Goal: Task Accomplishment & Management: Manage account settings

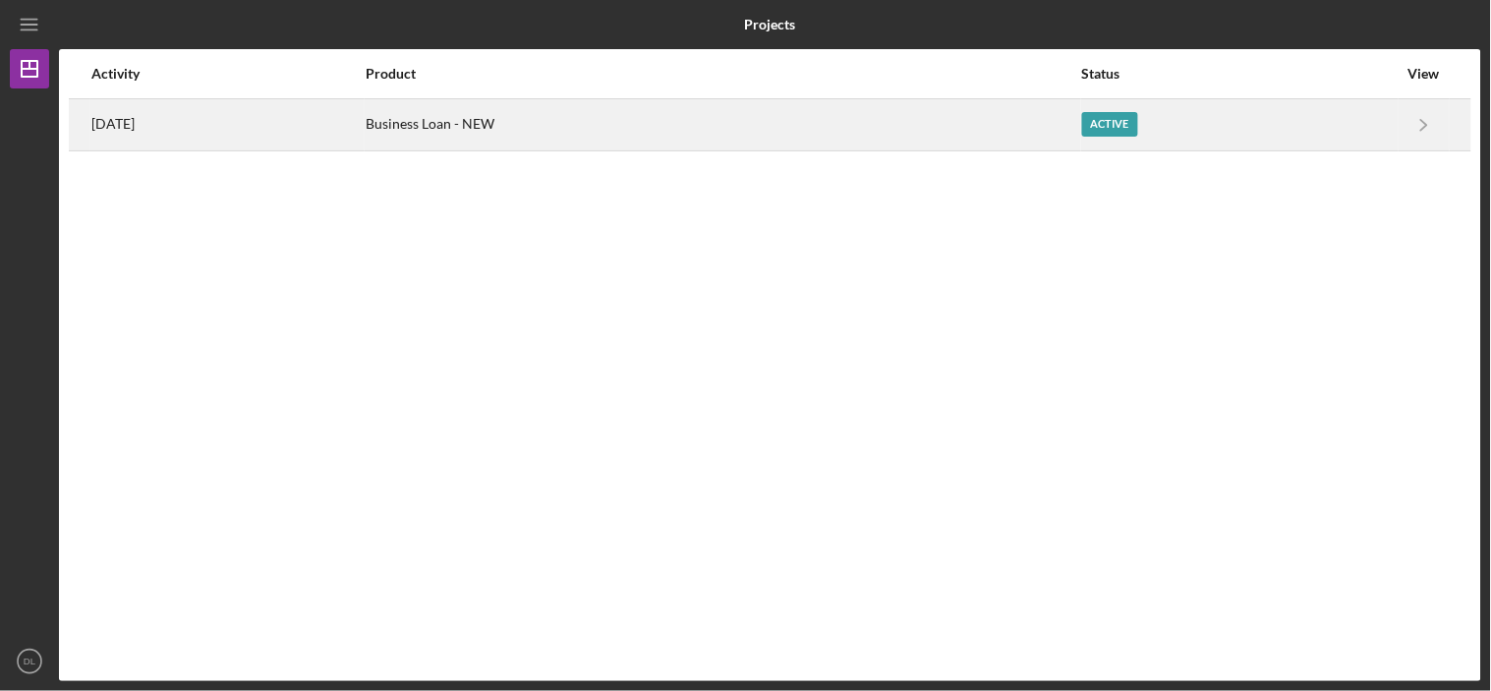
click at [172, 122] on div "[DATE]" at bounding box center [227, 124] width 272 height 49
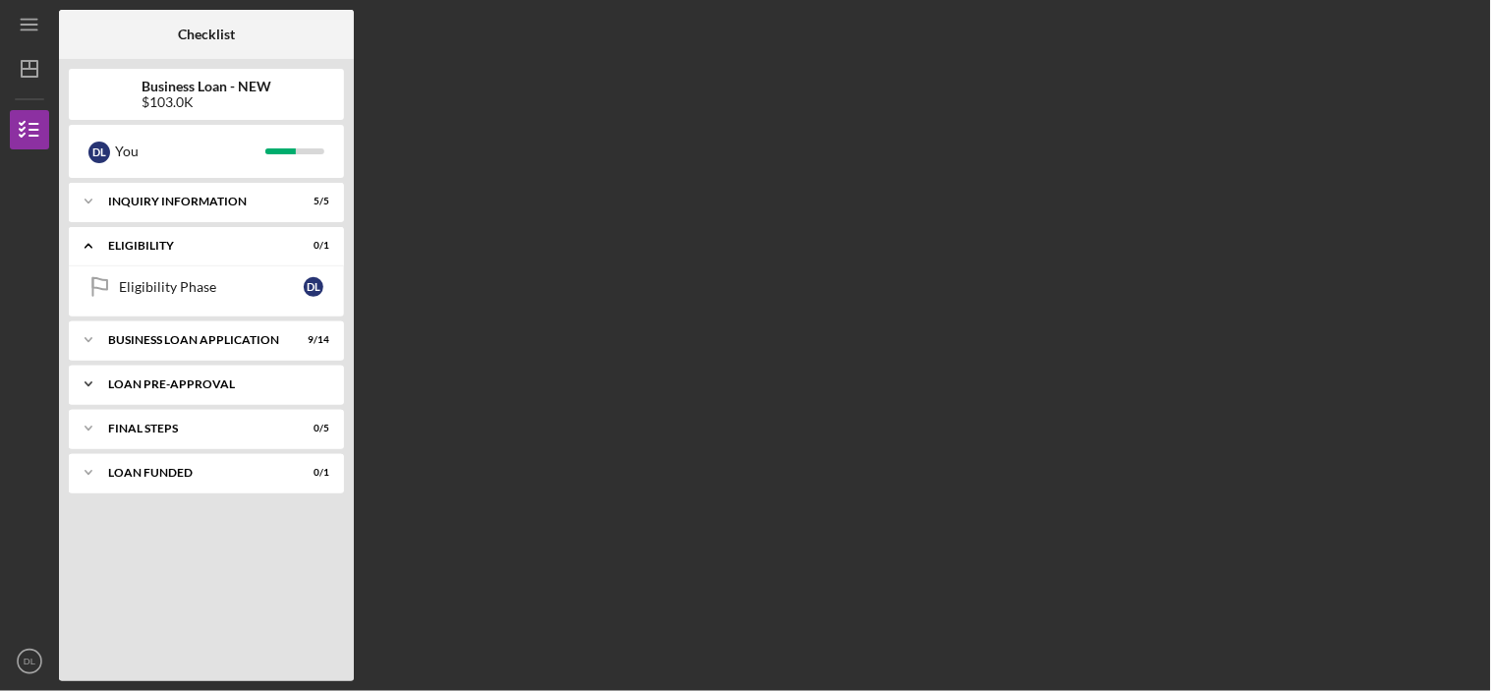
click at [188, 391] on div "Icon/Expander LOAN PRE-APPROVAL 0 / 1" at bounding box center [206, 384] width 275 height 39
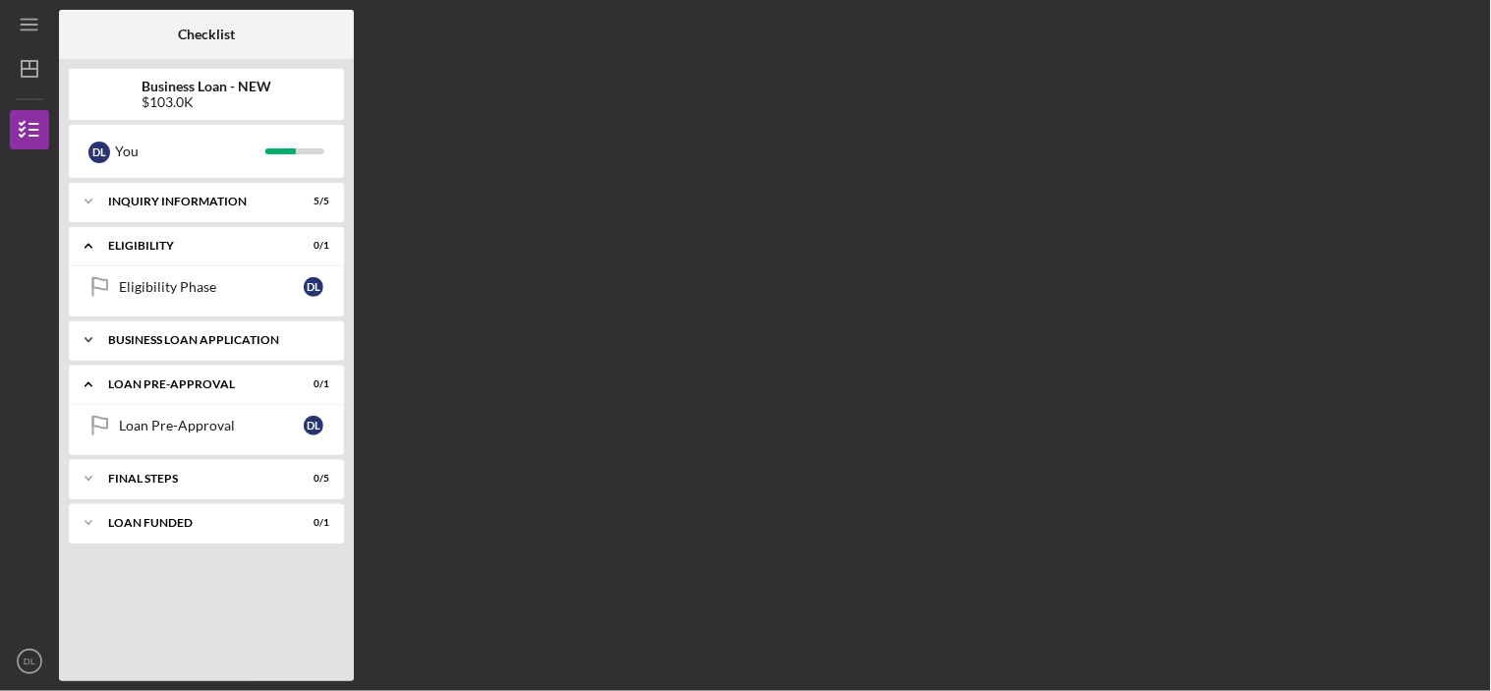
click at [207, 334] on div "BUSINESS LOAN APPLICATION" at bounding box center [213, 340] width 211 height 12
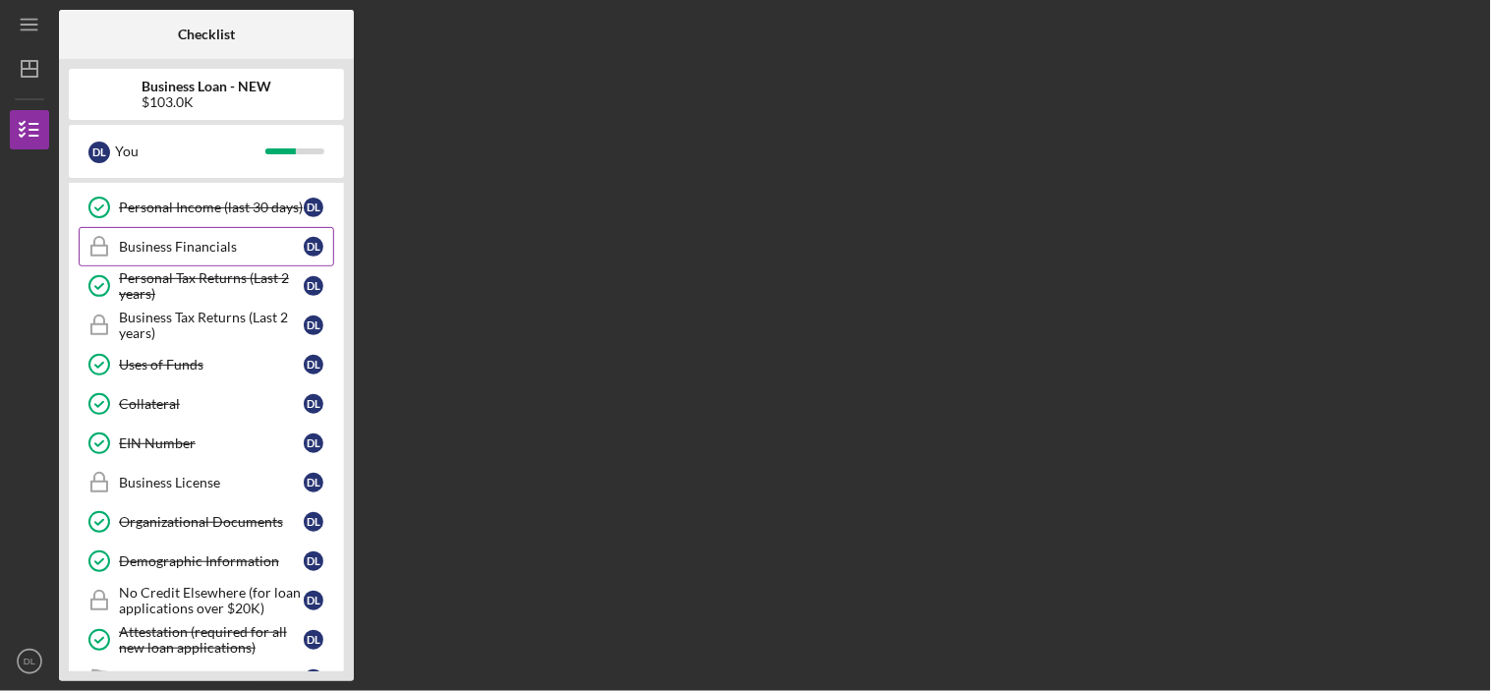
scroll to position [218, 0]
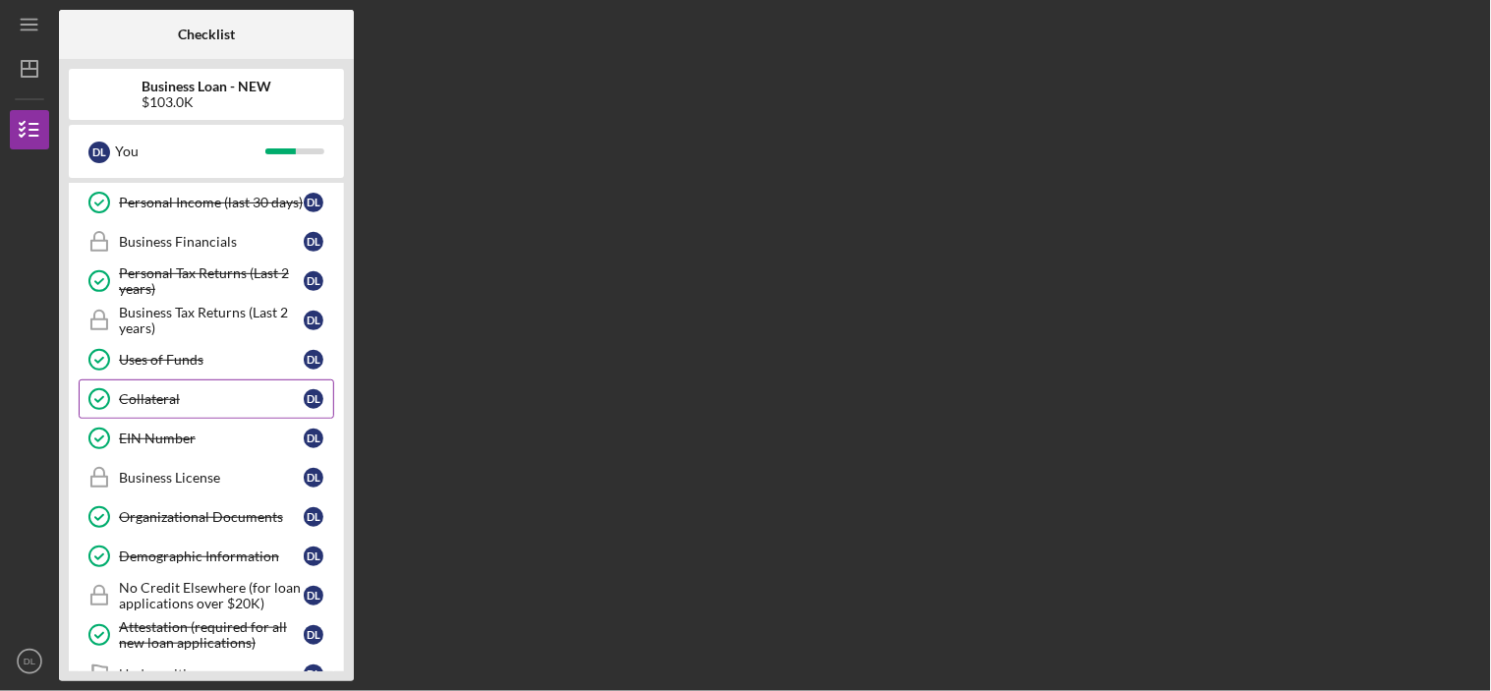
click at [163, 395] on div "Collateral" at bounding box center [211, 399] width 185 height 16
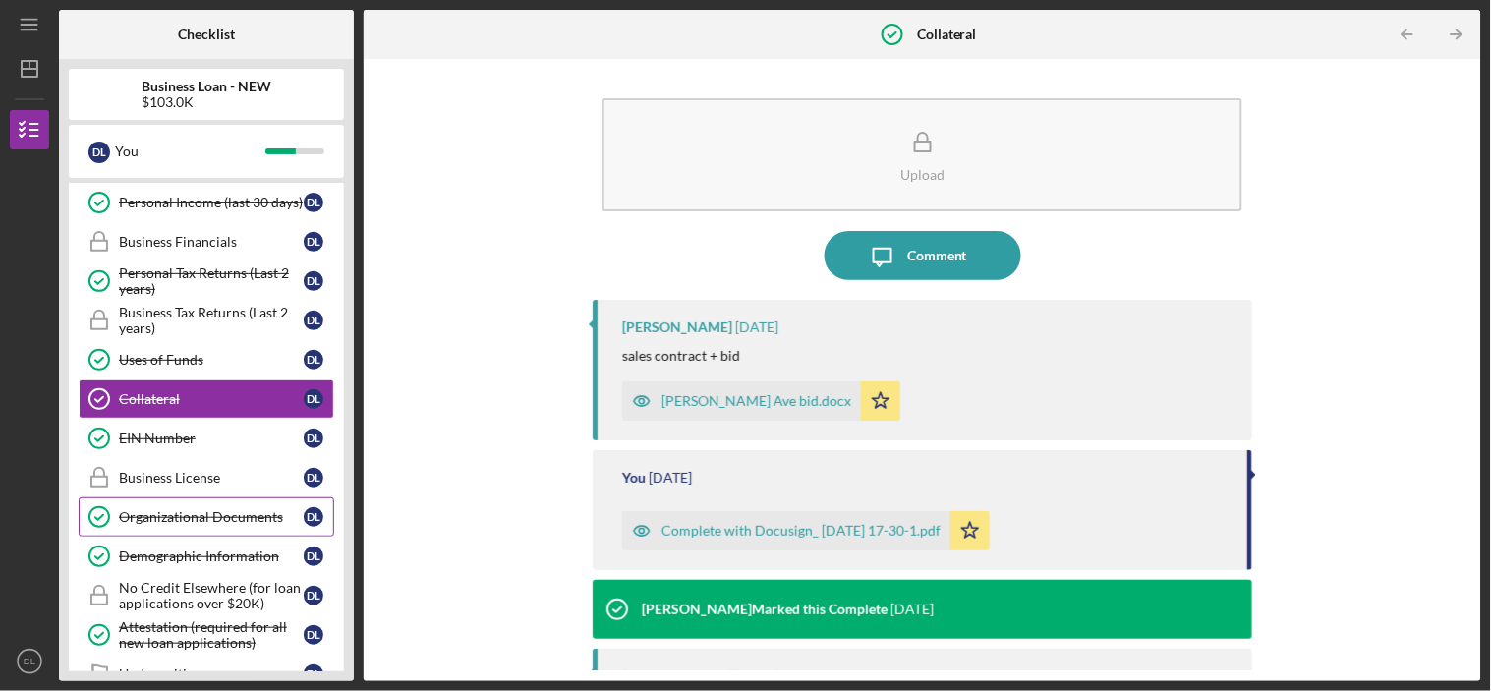
click at [207, 511] on div "Organizational Documents" at bounding box center [211, 517] width 185 height 16
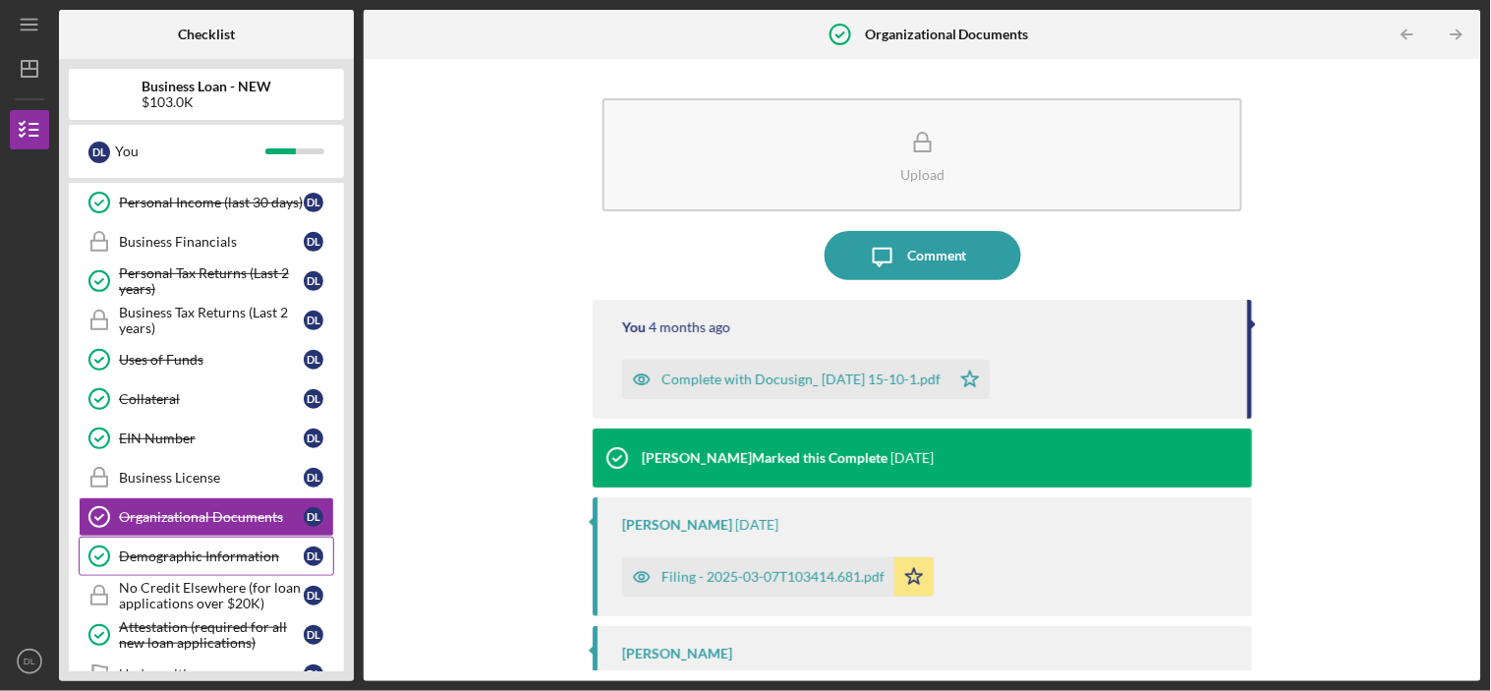
click at [181, 554] on div "Demographic Information" at bounding box center [211, 556] width 185 height 16
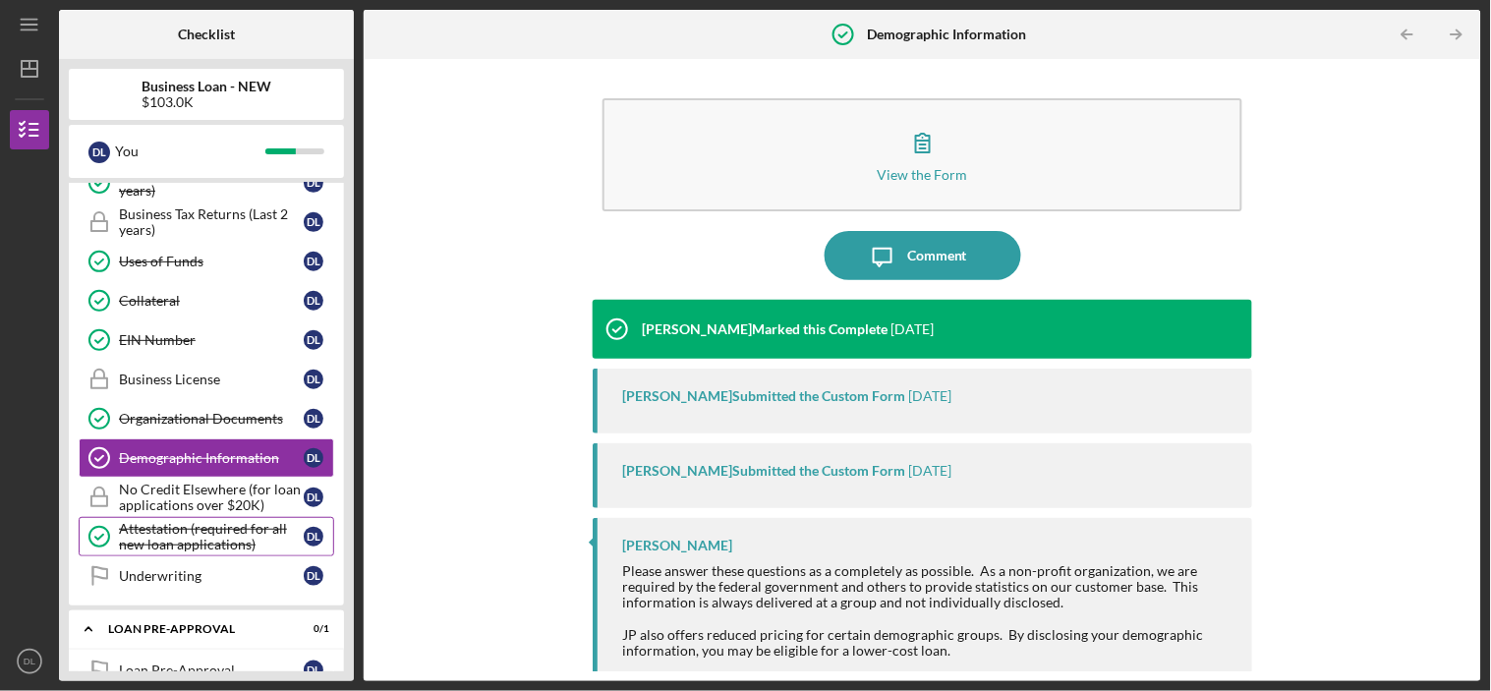
scroll to position [446, 0]
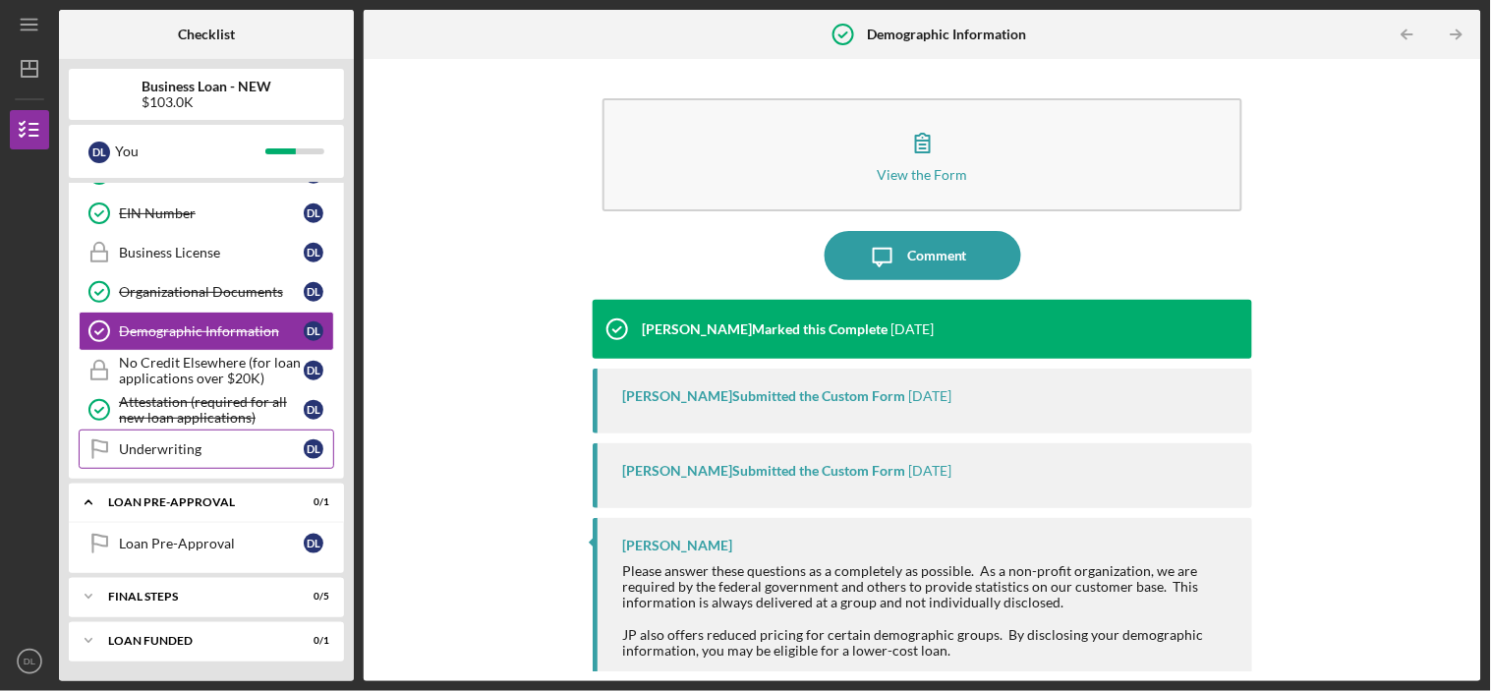
click at [177, 442] on div "Underwriting" at bounding box center [211, 449] width 185 height 16
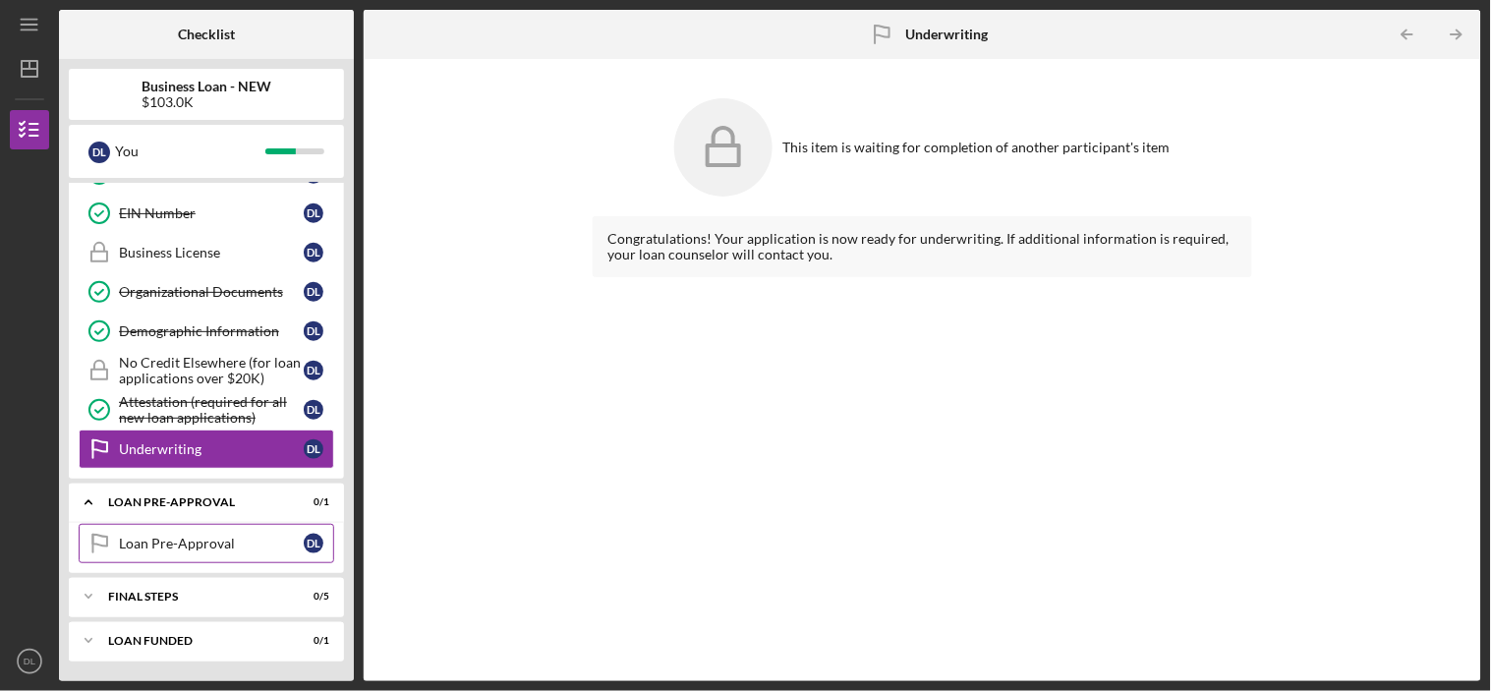
click at [173, 544] on div "Loan Pre-Approval" at bounding box center [211, 544] width 185 height 16
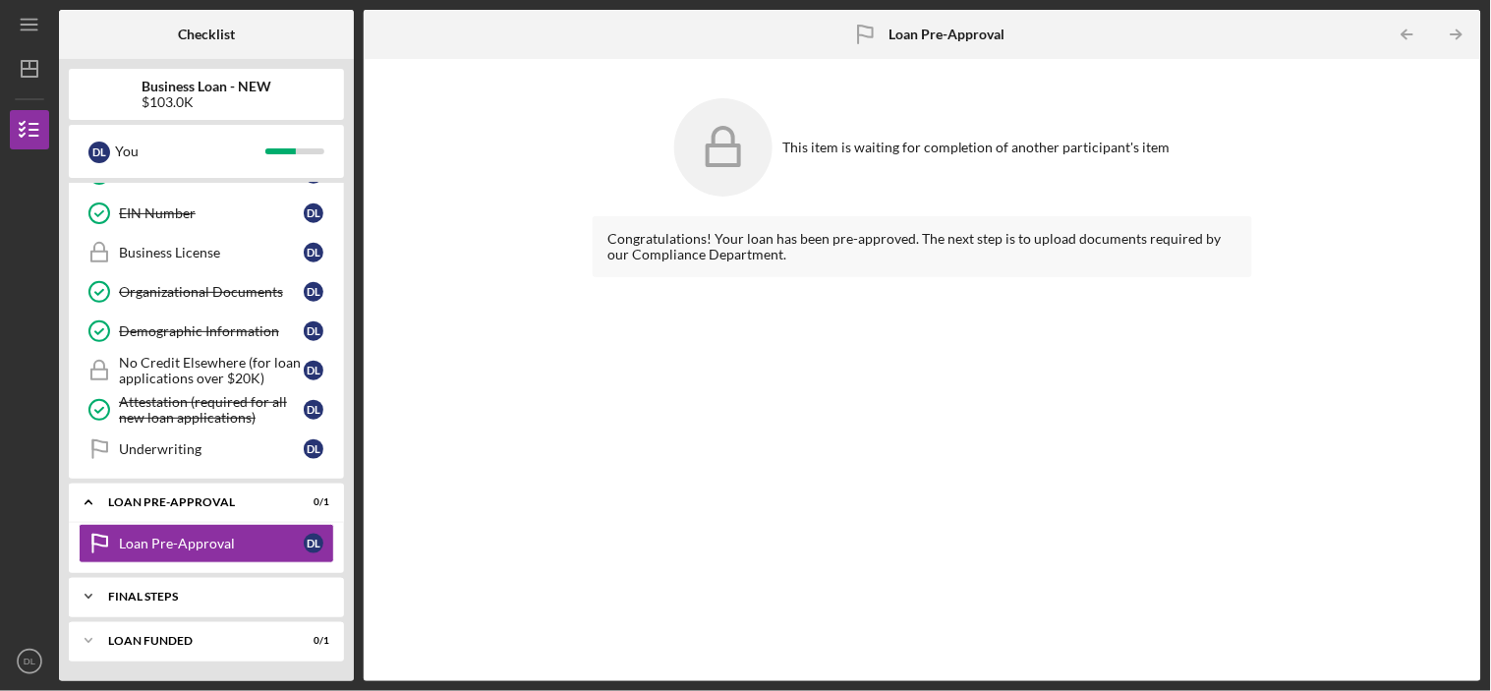
click at [142, 600] on div "FINAL STEPS" at bounding box center [213, 597] width 211 height 12
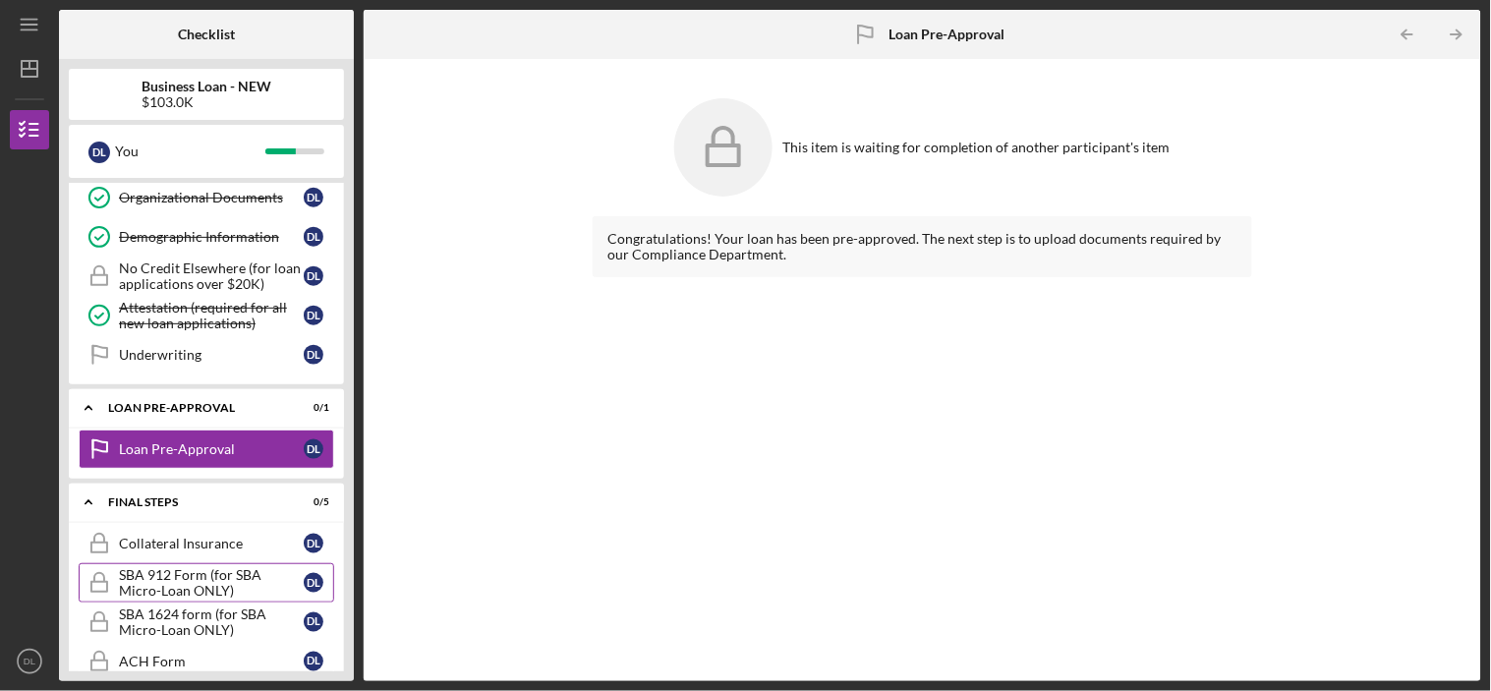
scroll to position [655, 0]
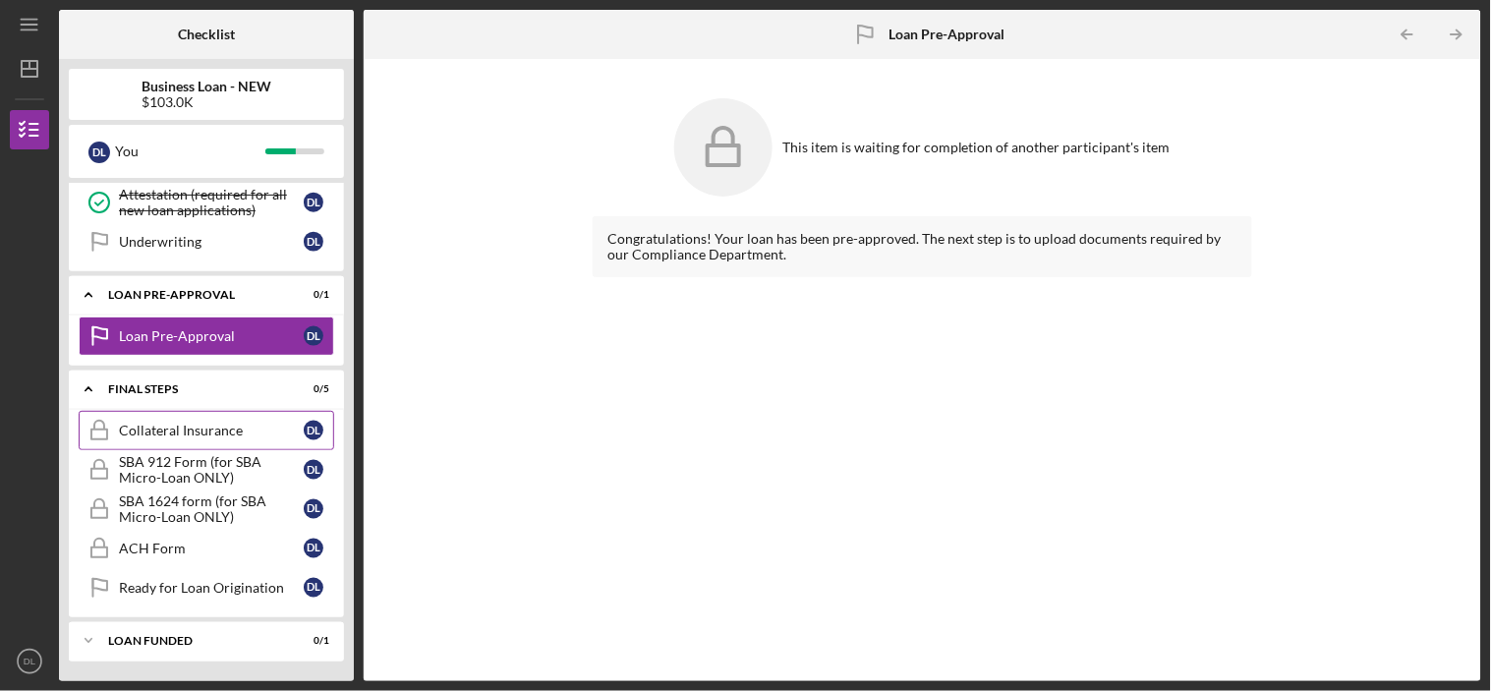
click at [188, 423] on div "Collateral Insurance" at bounding box center [211, 431] width 185 height 16
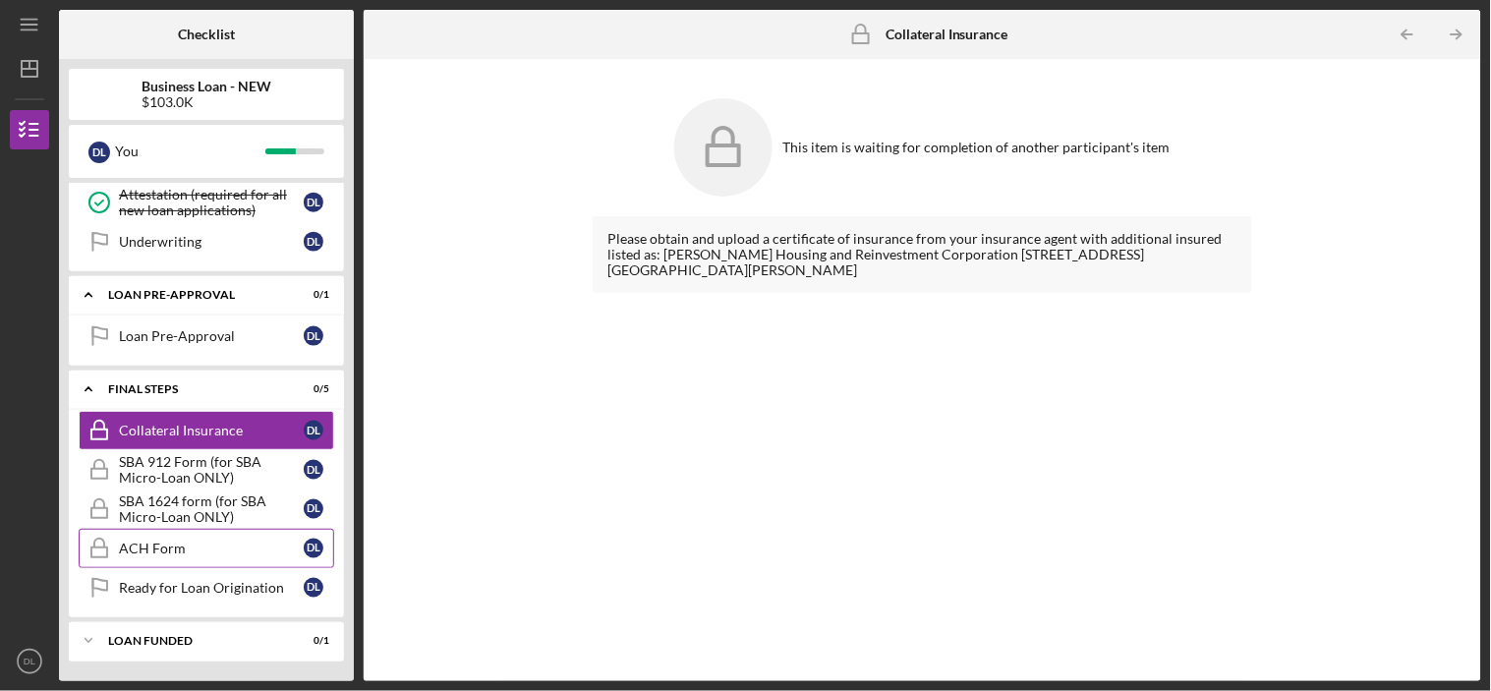
click at [151, 537] on link "ACH Form ACH Form D L" at bounding box center [207, 548] width 256 height 39
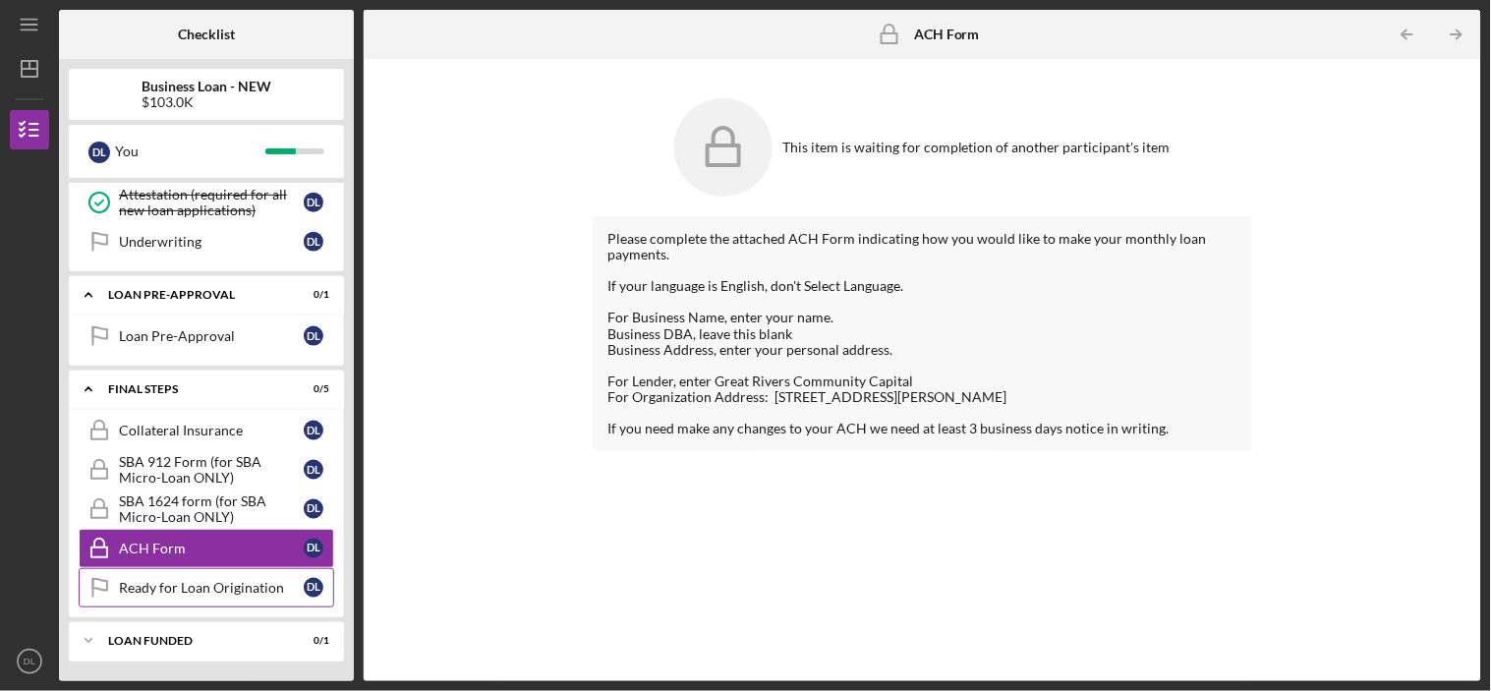
click at [168, 576] on link "Ready for Loan Origination Ready for Loan Origination D L" at bounding box center [207, 587] width 256 height 39
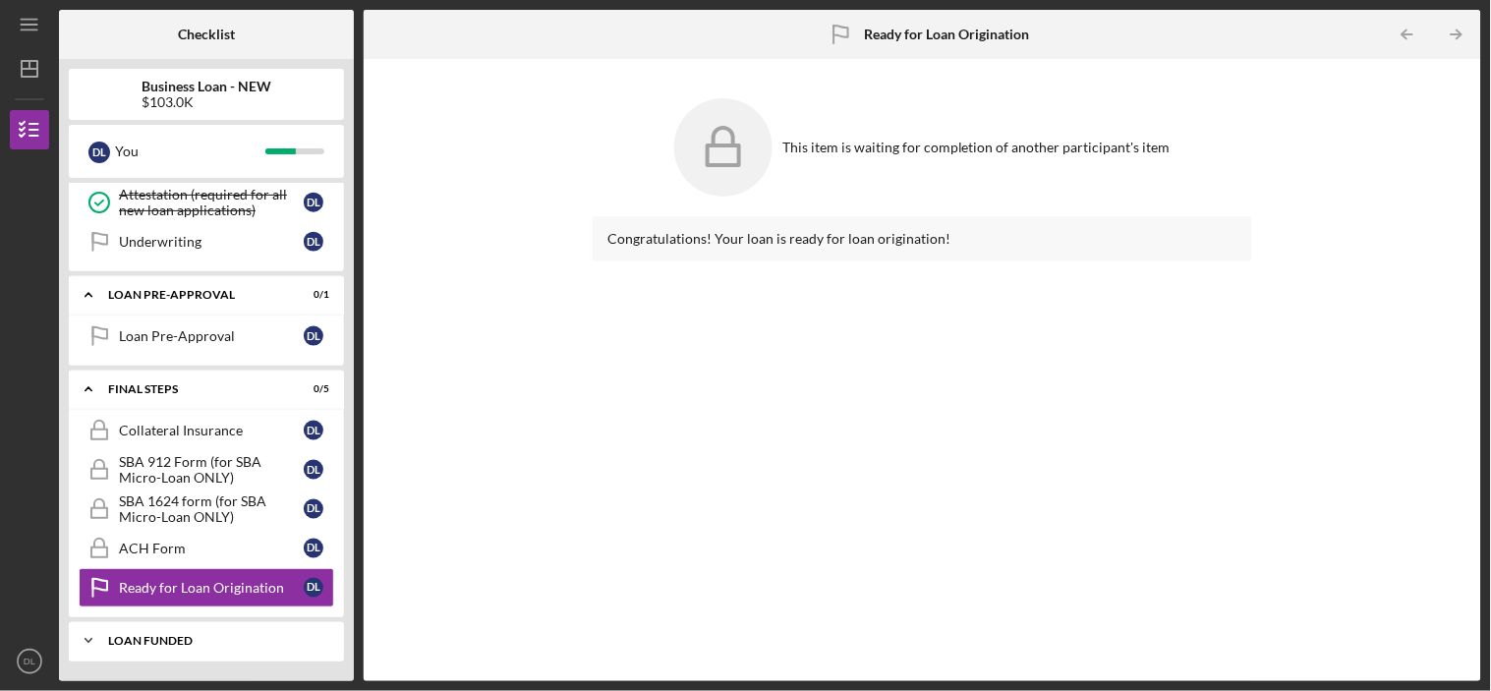
click at [199, 637] on div "LOAN FUNDED" at bounding box center [213, 641] width 211 height 12
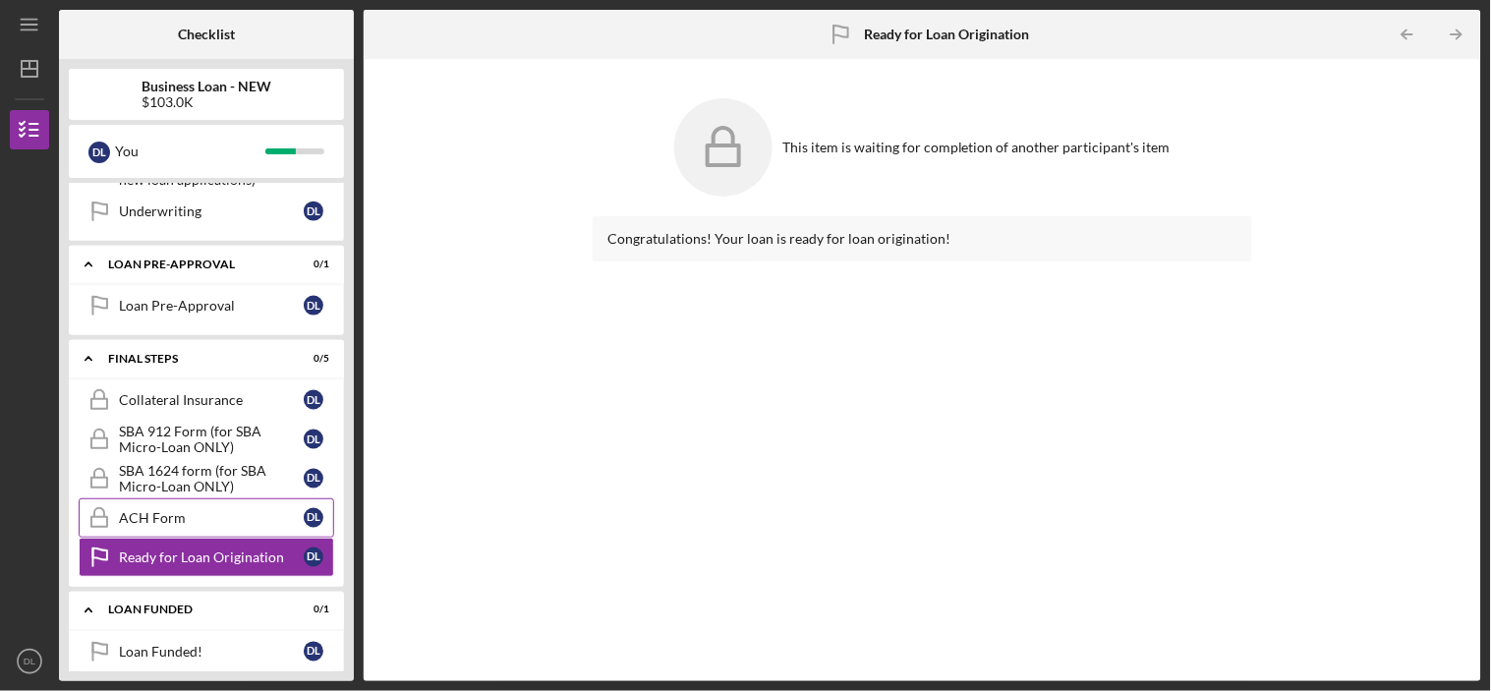
scroll to position [705, 0]
